Goal: Task Accomplishment & Management: Manage account settings

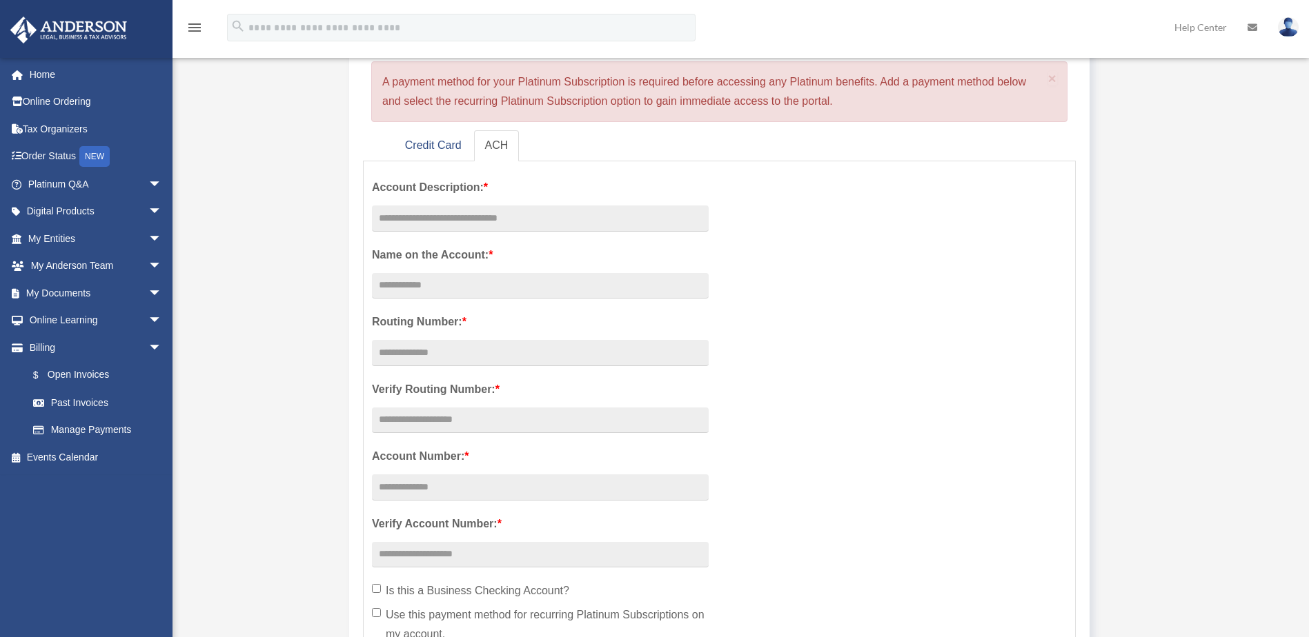
scroll to position [108, 0]
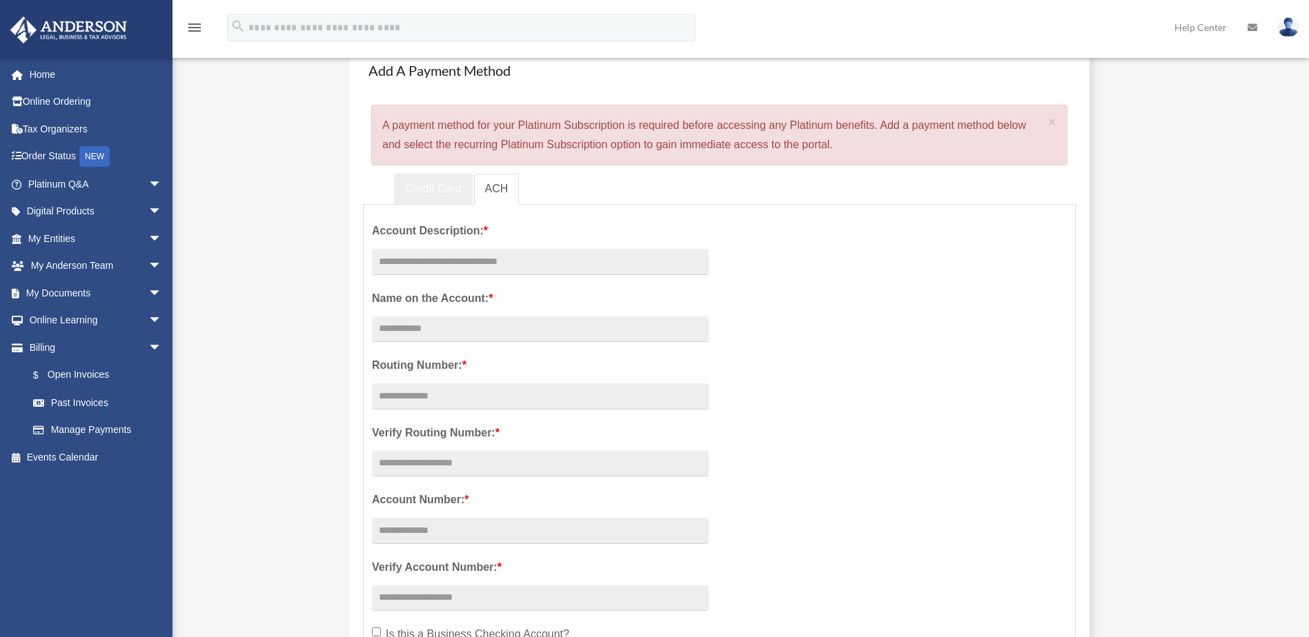
click at [427, 189] on link "Credit Card" at bounding box center [433, 189] width 79 height 31
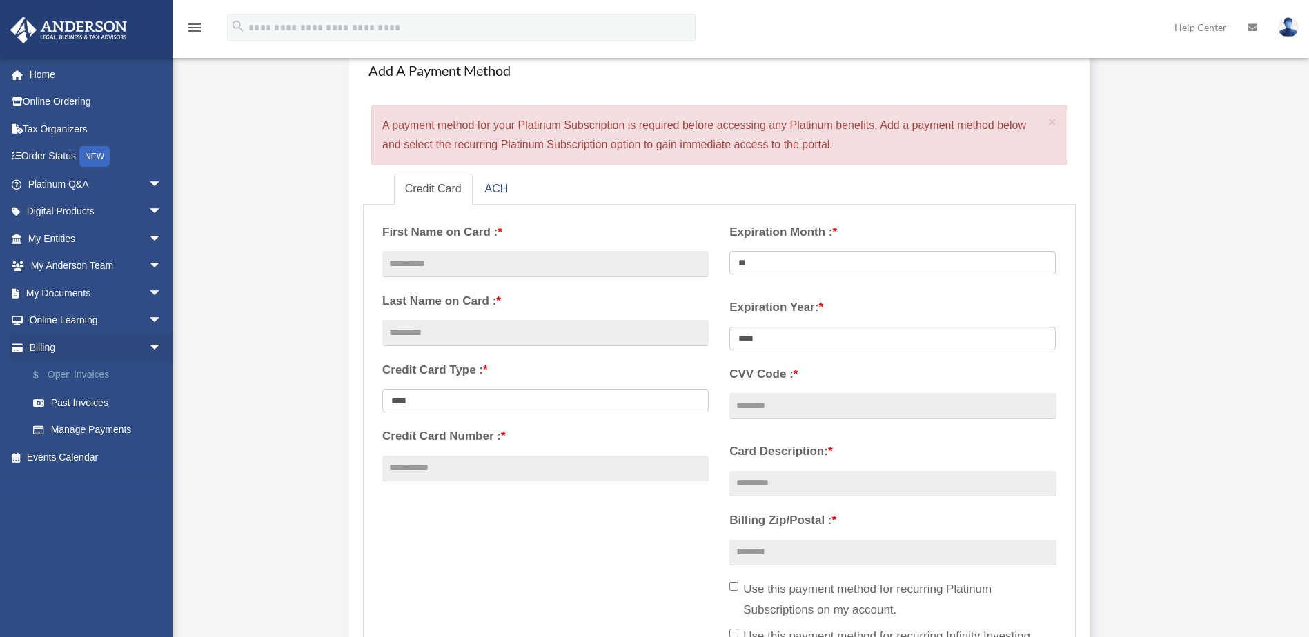
click at [83, 380] on link "$ Open Invoices" at bounding box center [100, 375] width 163 height 28
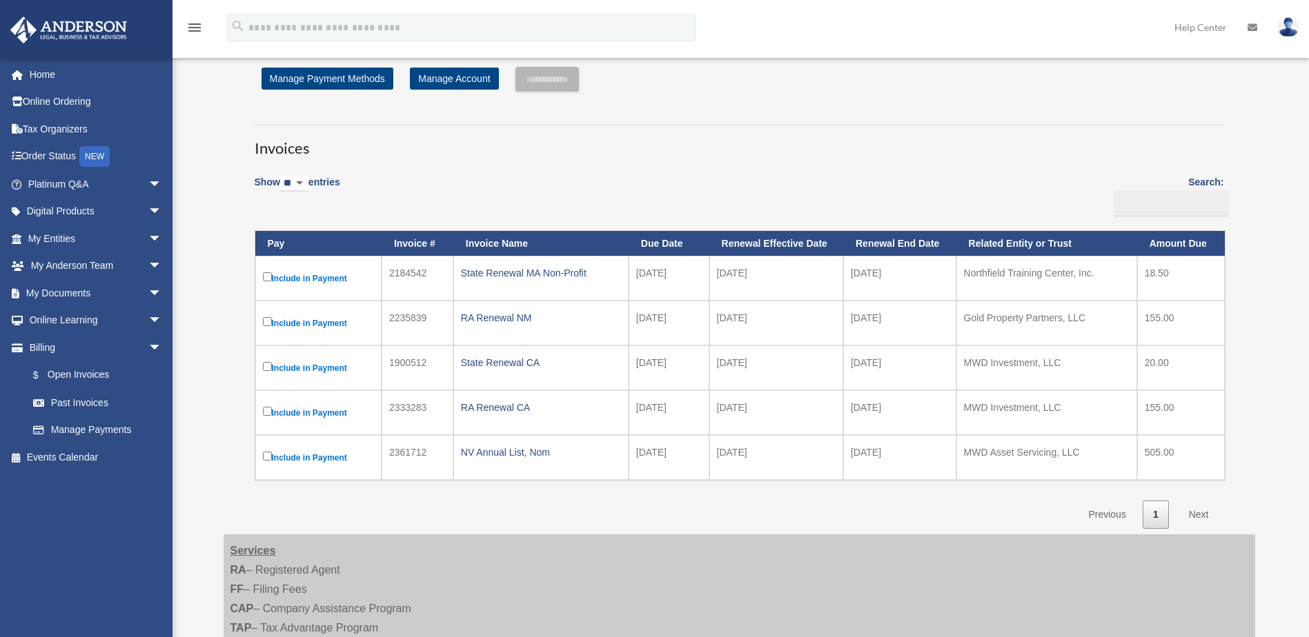
scroll to position [46, 0]
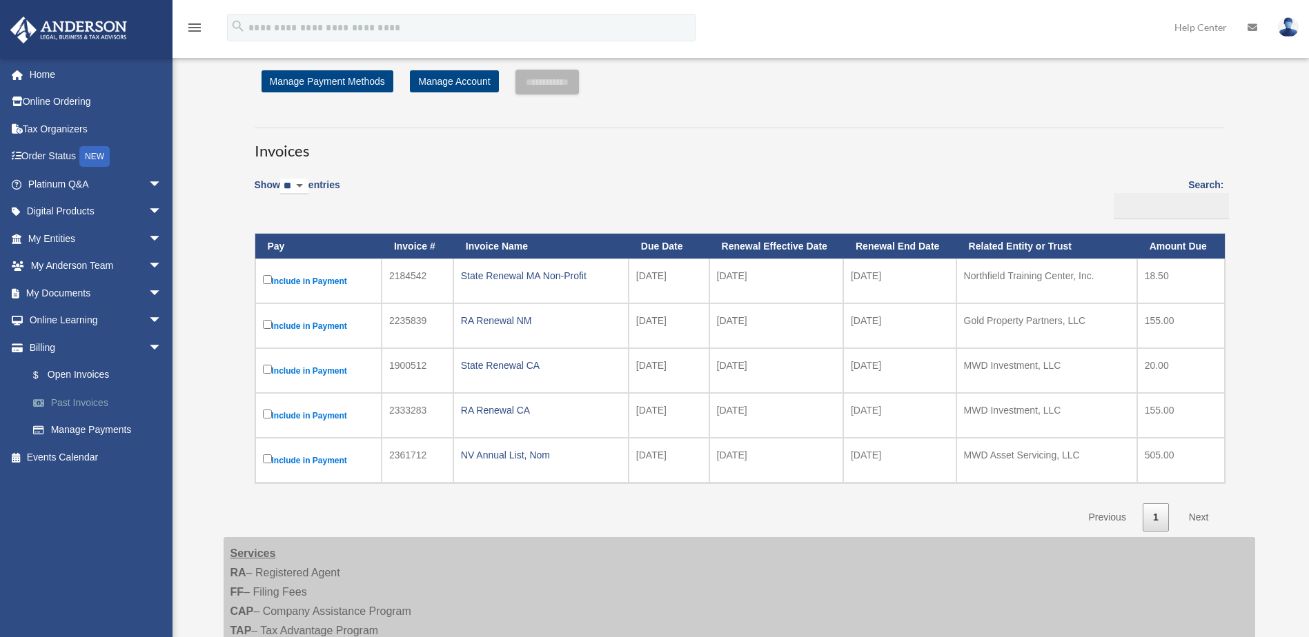
click at [65, 411] on link "Past Invoices" at bounding box center [100, 403] width 163 height 28
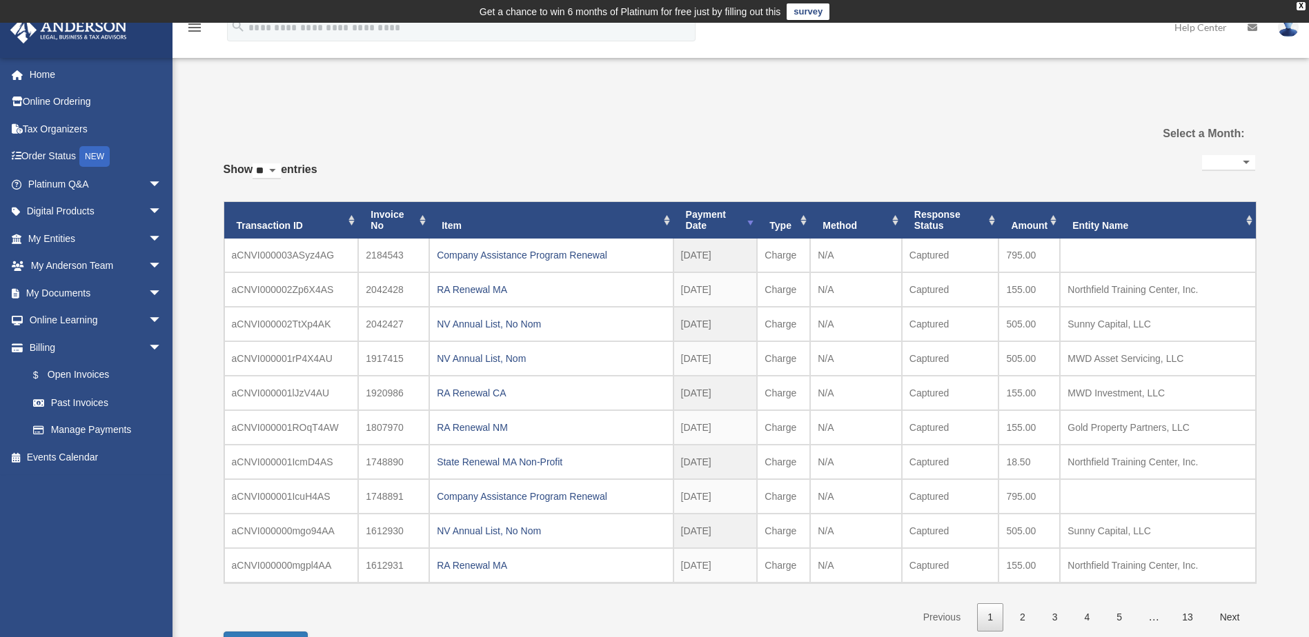
select select
